Goal: Information Seeking & Learning: Learn about a topic

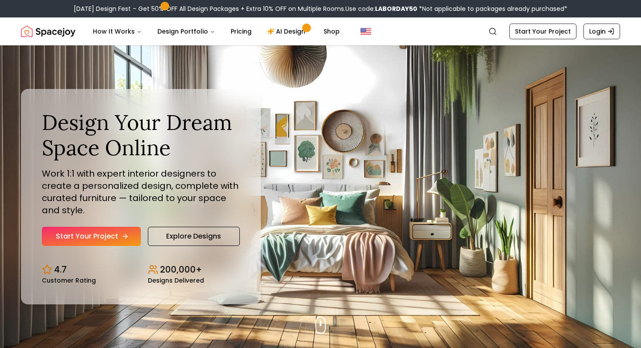
click at [106, 239] on link "Start Your Project" at bounding box center [91, 236] width 99 height 19
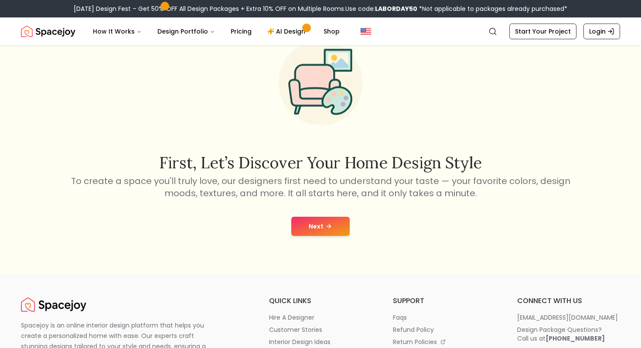
scroll to position [122, 0]
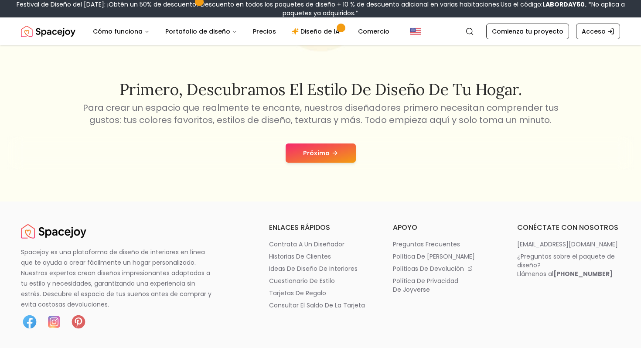
click at [265, 98] on font "Primero, descubramos el estilo de diseño de tu hogar." at bounding box center [320, 89] width 402 height 20
click at [307, 150] on font "Próximo" at bounding box center [316, 153] width 27 height 9
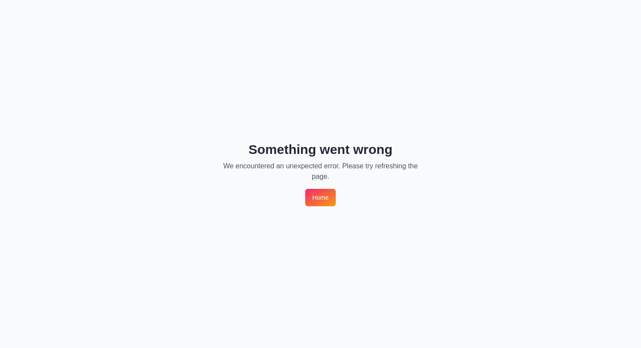
scroll to position [0, 0]
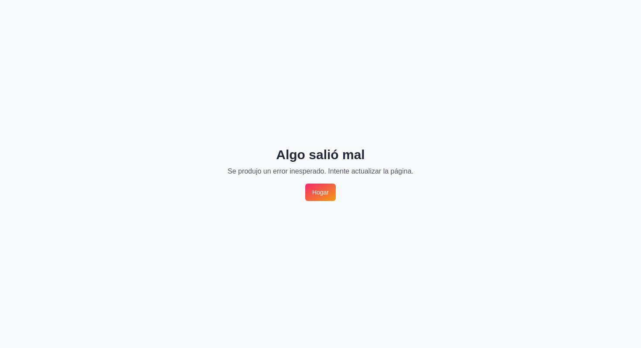
click at [325, 193] on font "Hogar" at bounding box center [320, 192] width 17 height 7
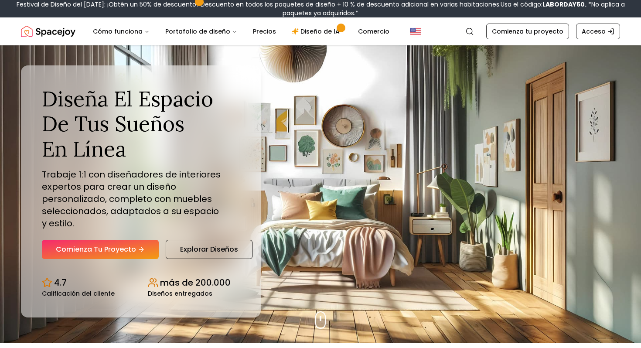
scroll to position [6, 0]
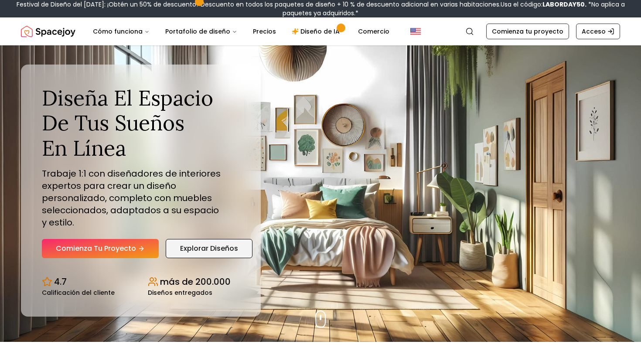
click at [214, 245] on font "Explorar diseños" at bounding box center [209, 248] width 58 height 10
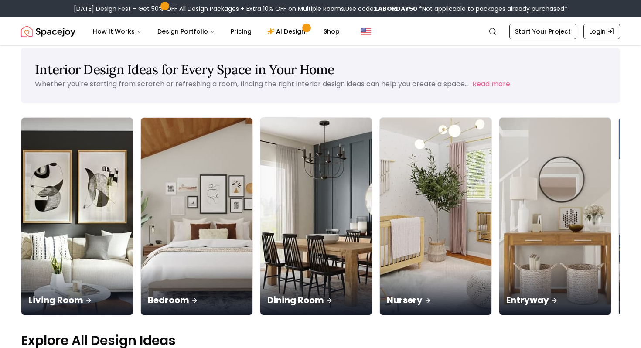
scroll to position [14, 0]
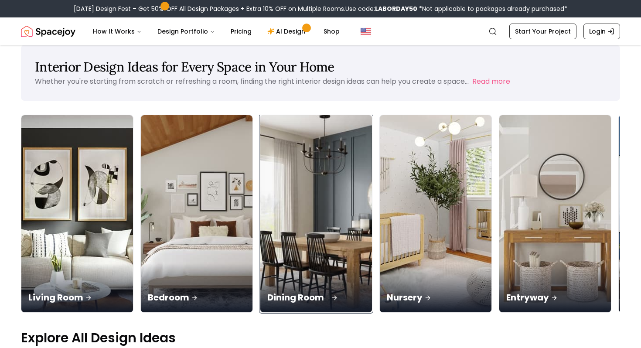
click at [260, 263] on div "Dining Room" at bounding box center [316, 287] width 112 height 49
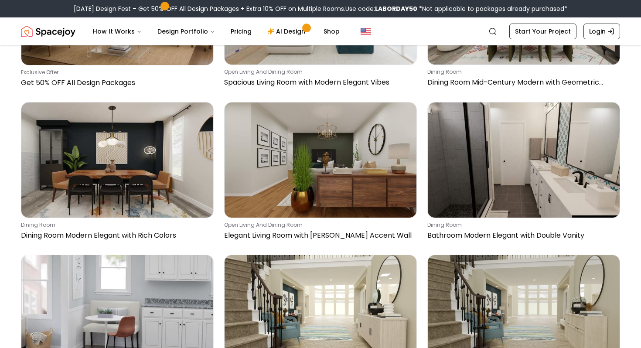
scroll to position [323, 0]
